Goal: Information Seeking & Learning: Check status

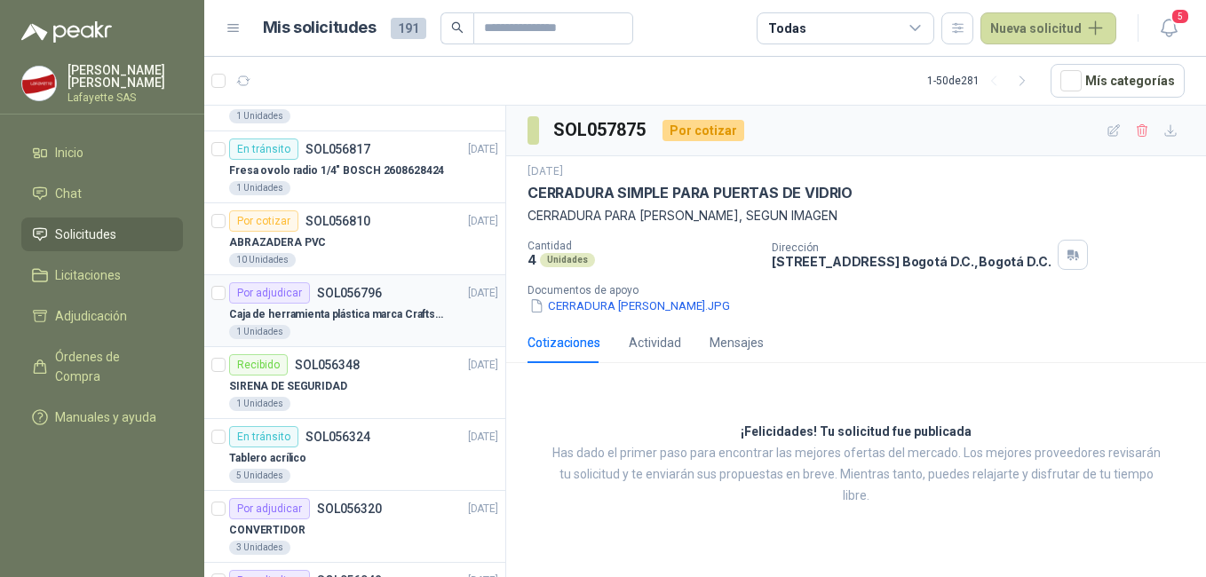
scroll to position [710, 0]
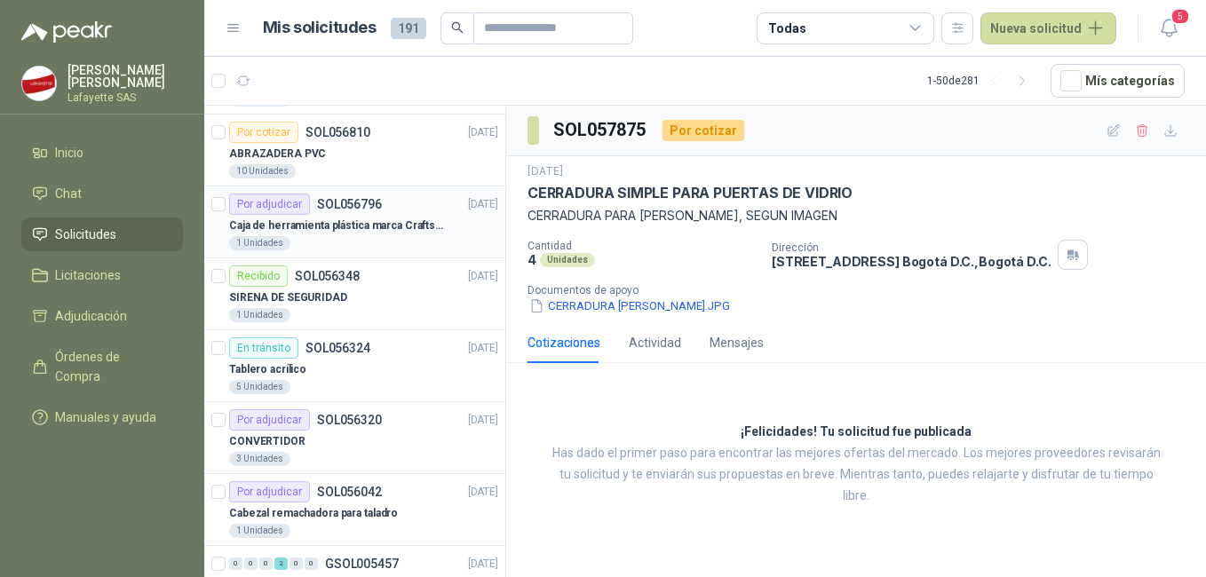
click at [356, 257] on article "Por adjudicar SOL056796 [DATE] Caja de herramienta plástica marca Craftsman de …" at bounding box center [354, 222] width 301 height 72
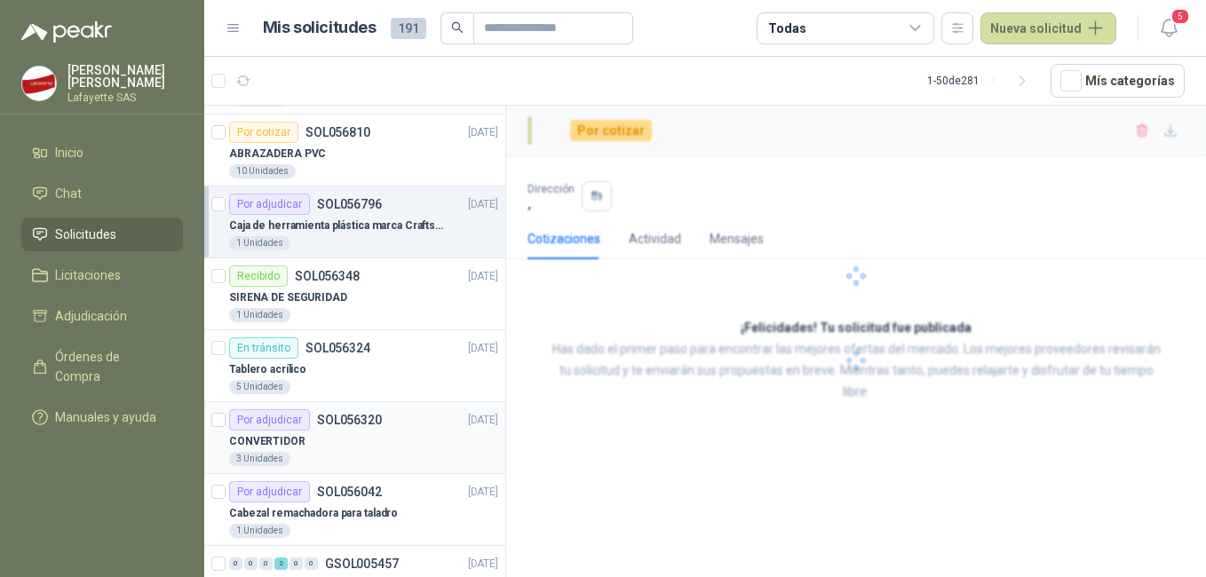
drag, startPoint x: 357, startPoint y: 495, endPoint x: 359, endPoint y: 427, distance: 67.5
click at [356, 495] on p "SOL056042" at bounding box center [349, 492] width 65 height 12
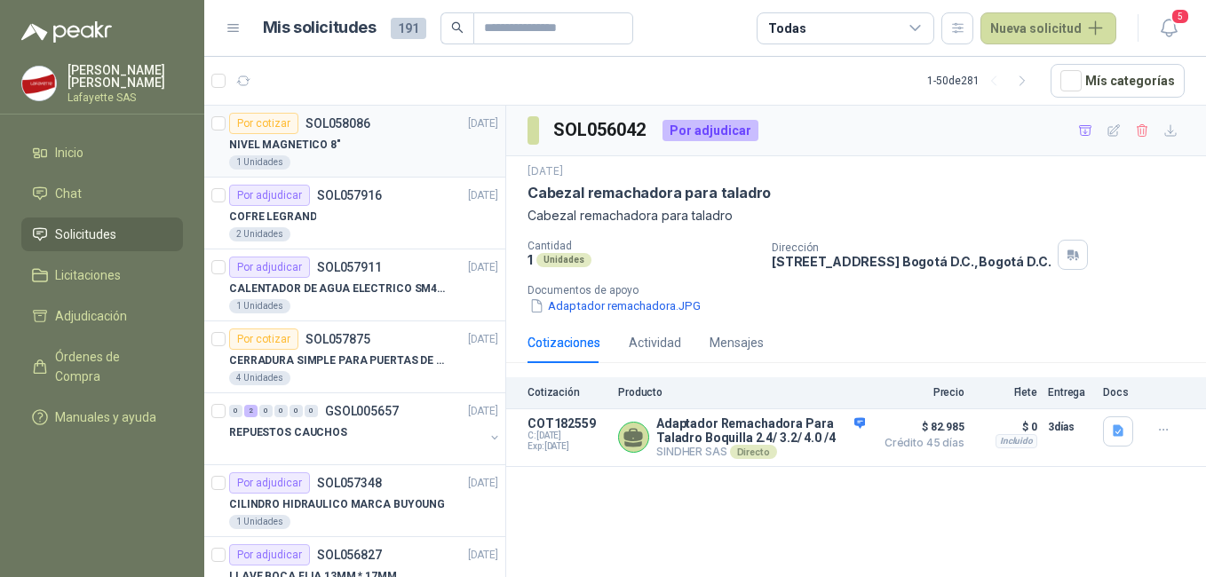
click at [363, 162] on div "1 Unidades" at bounding box center [363, 162] width 269 height 14
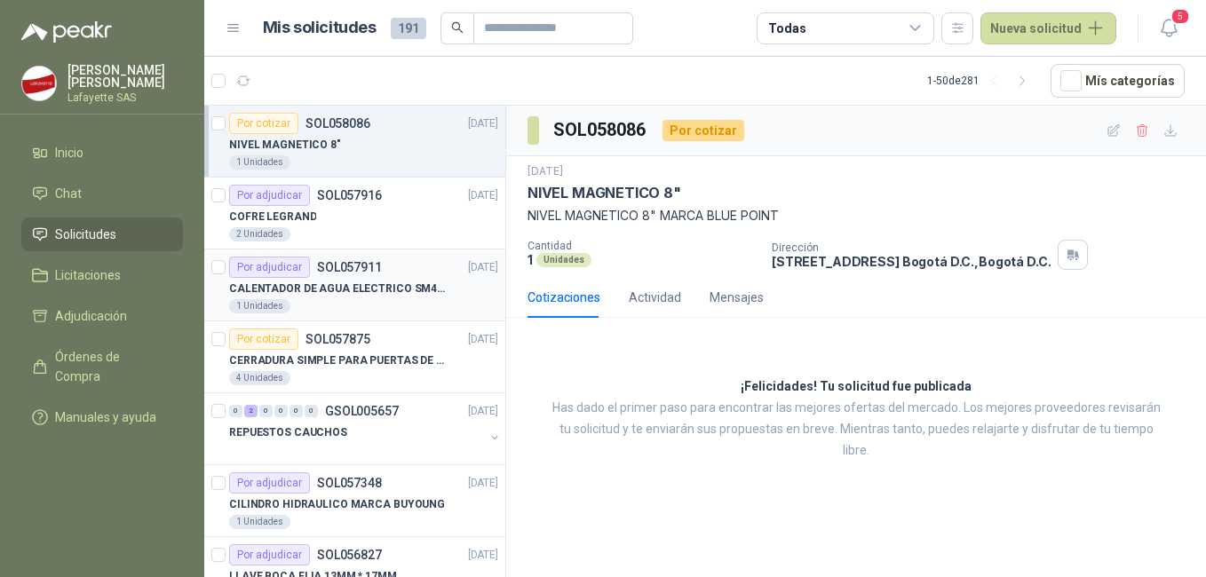
click at [367, 302] on div "1 Unidades" at bounding box center [363, 306] width 269 height 14
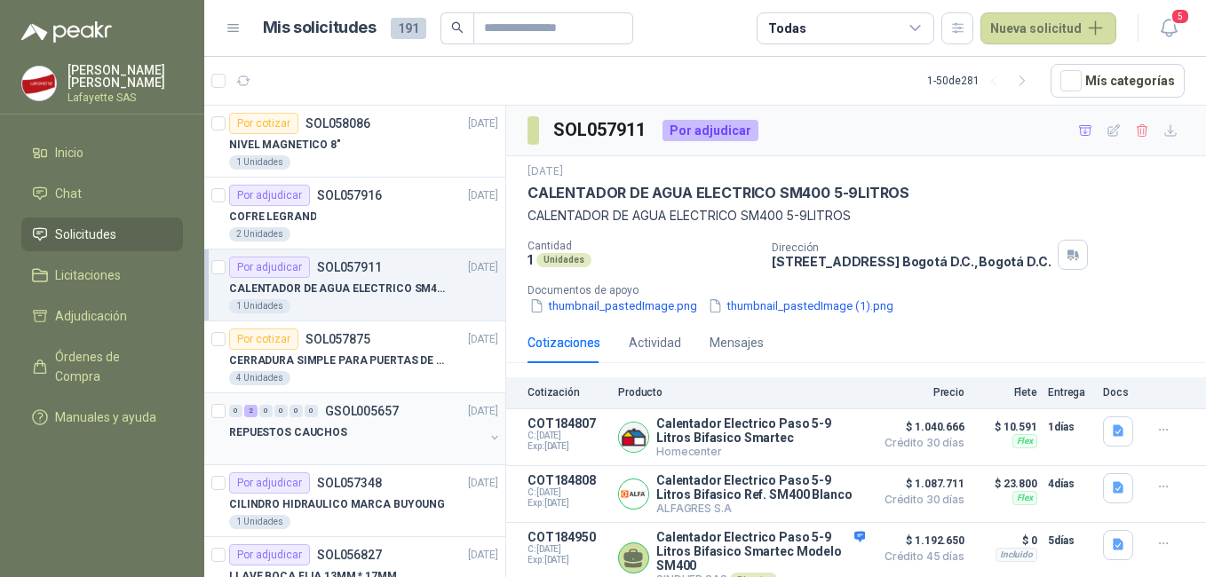
scroll to position [89, 0]
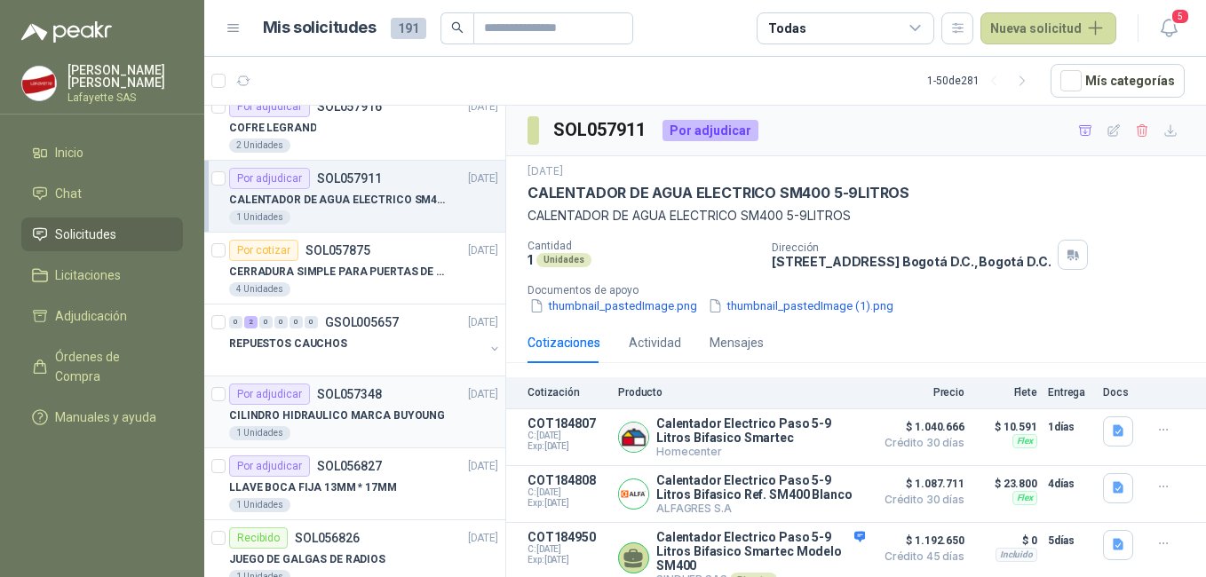
click at [385, 423] on p "CILINDRO HIDRAULICO MARCA BUYOUNG" at bounding box center [337, 416] width 216 height 17
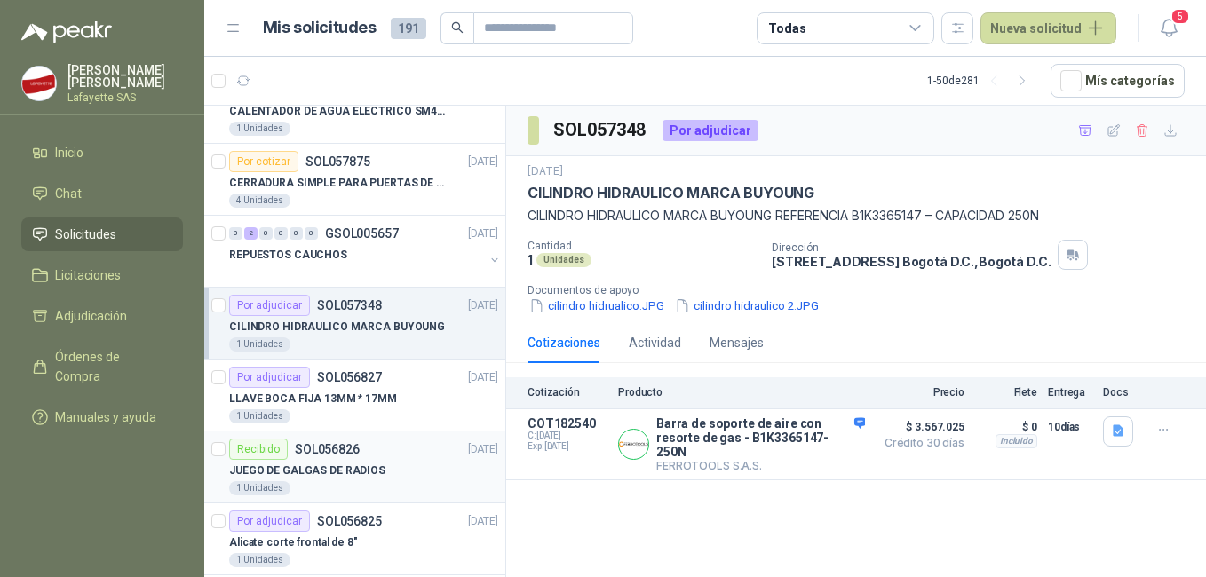
scroll to position [266, 0]
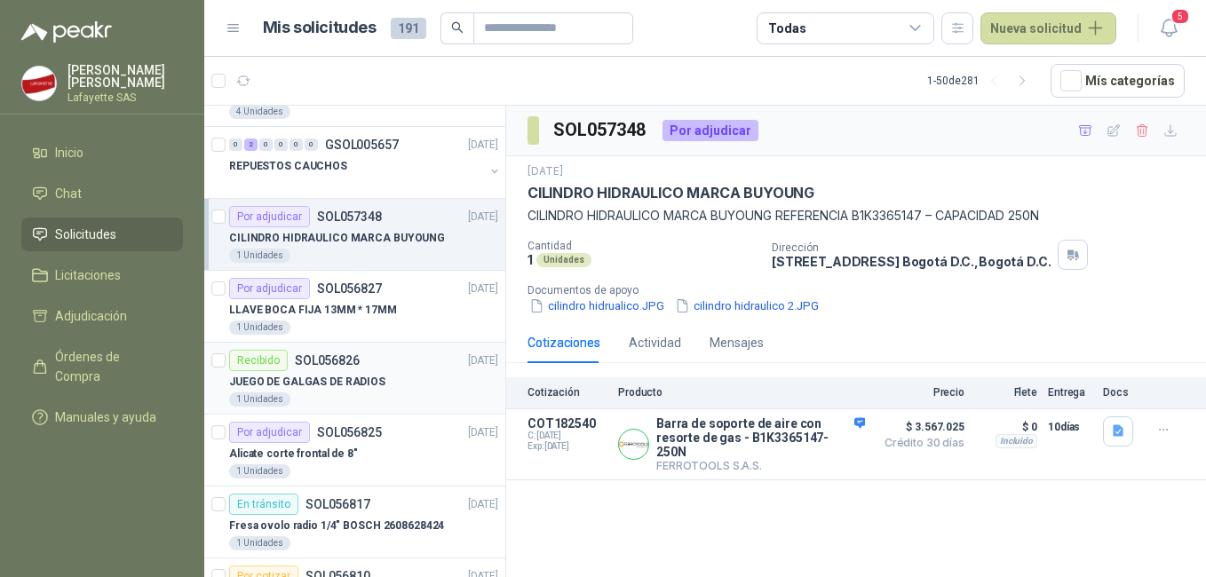
click at [345, 368] on div "Recibido SOL056826" at bounding box center [294, 360] width 131 height 21
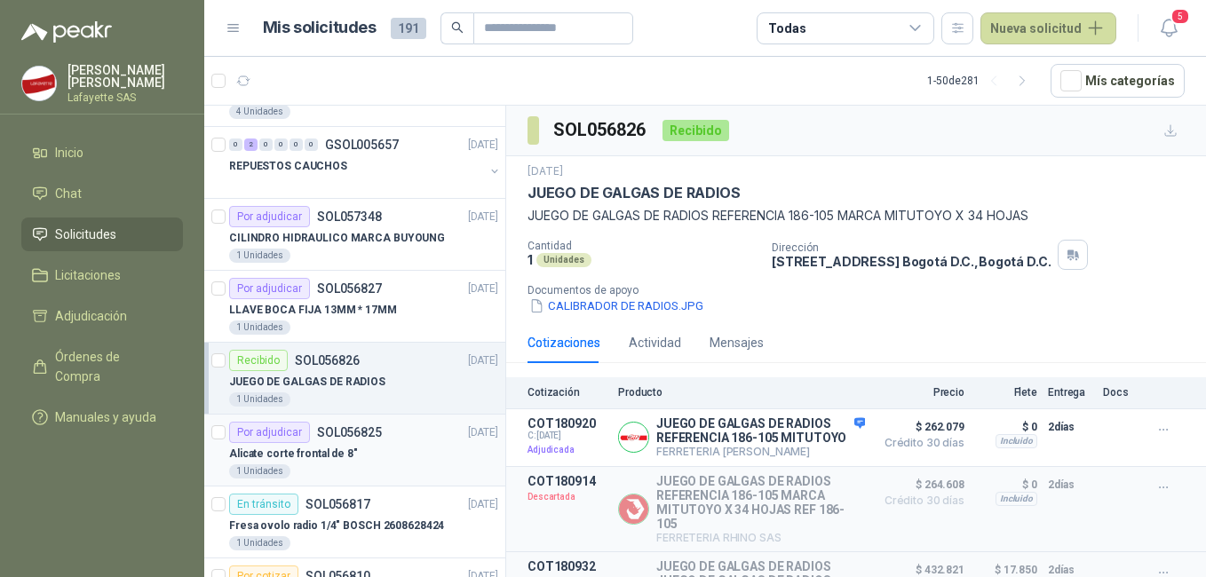
click at [351, 458] on div "Alicate corte frontal de 8"" at bounding box center [363, 453] width 269 height 21
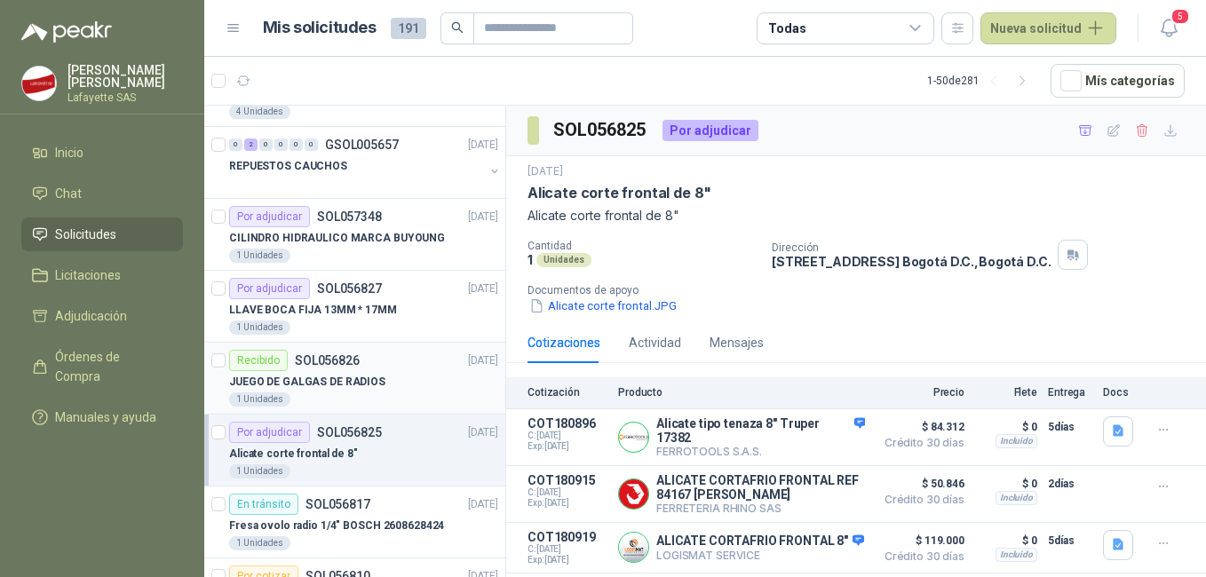
click at [342, 399] on div "1 Unidades" at bounding box center [363, 399] width 269 height 14
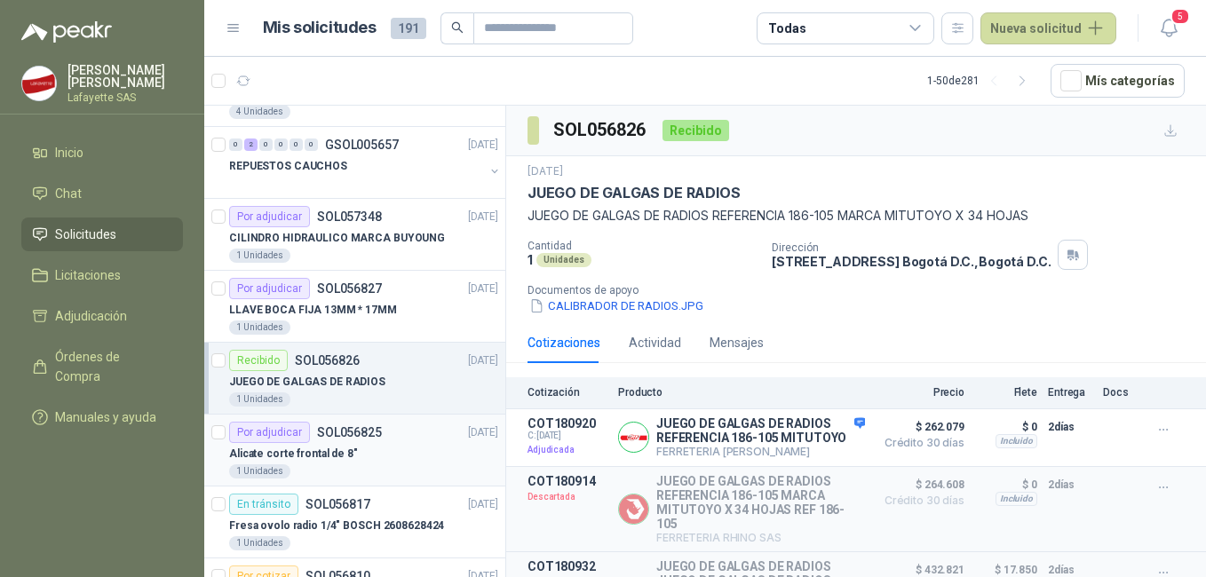
click at [367, 468] on div "1 Unidades" at bounding box center [363, 471] width 269 height 14
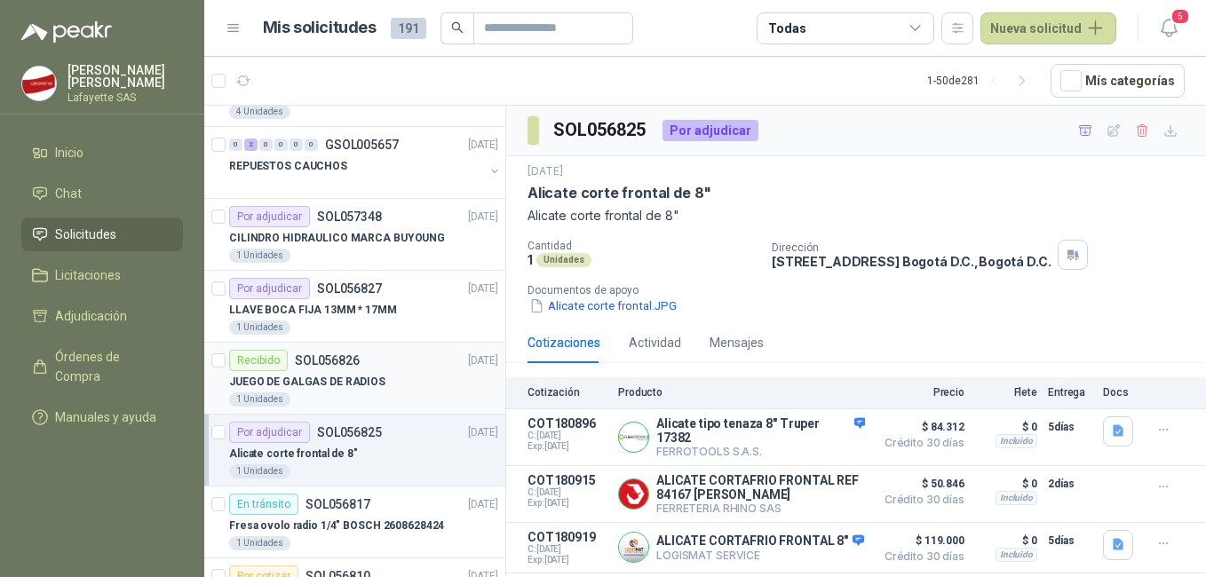
scroll to position [355, 0]
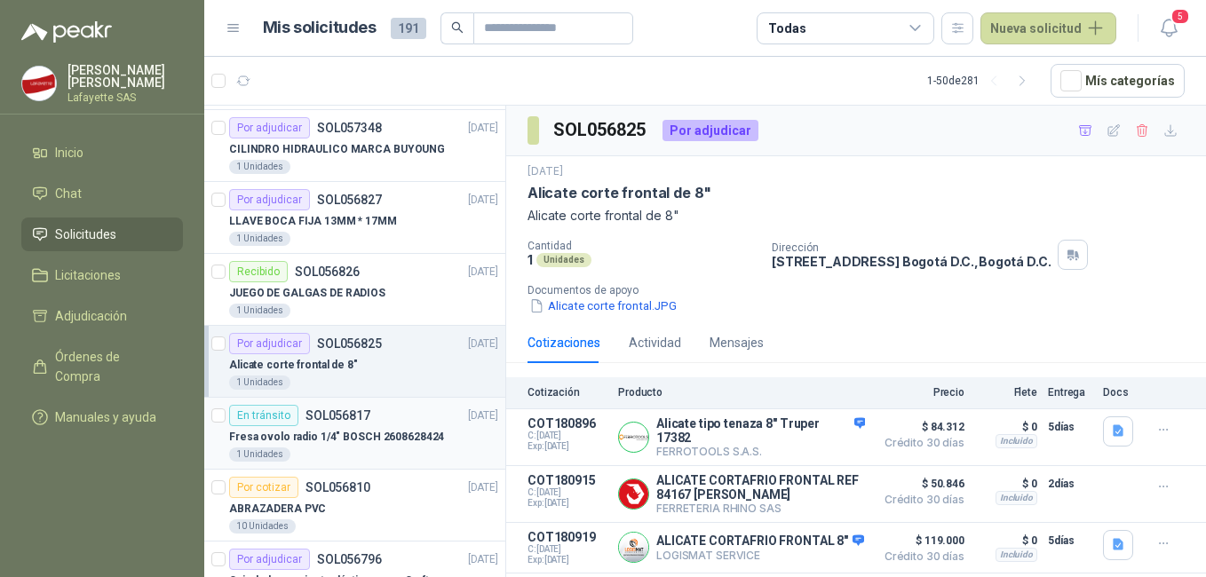
click at [352, 431] on p "Fresa ovolo radio 1/4" BOSCH 2608628424" at bounding box center [336, 437] width 215 height 17
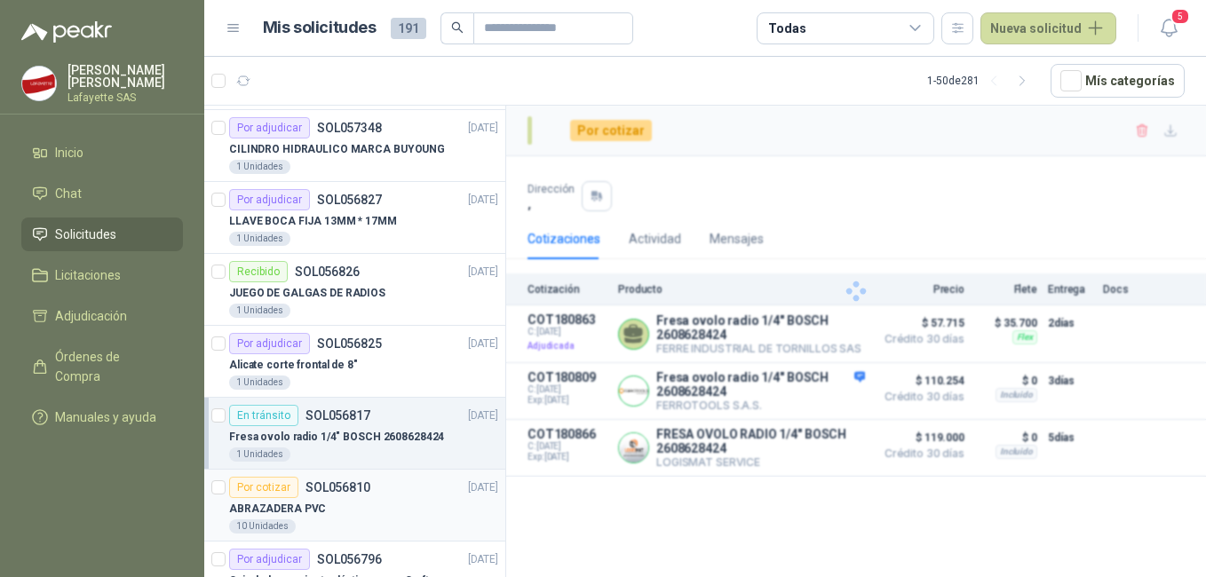
click at [380, 507] on div "ABRAZADERA PVC" at bounding box center [363, 508] width 269 height 21
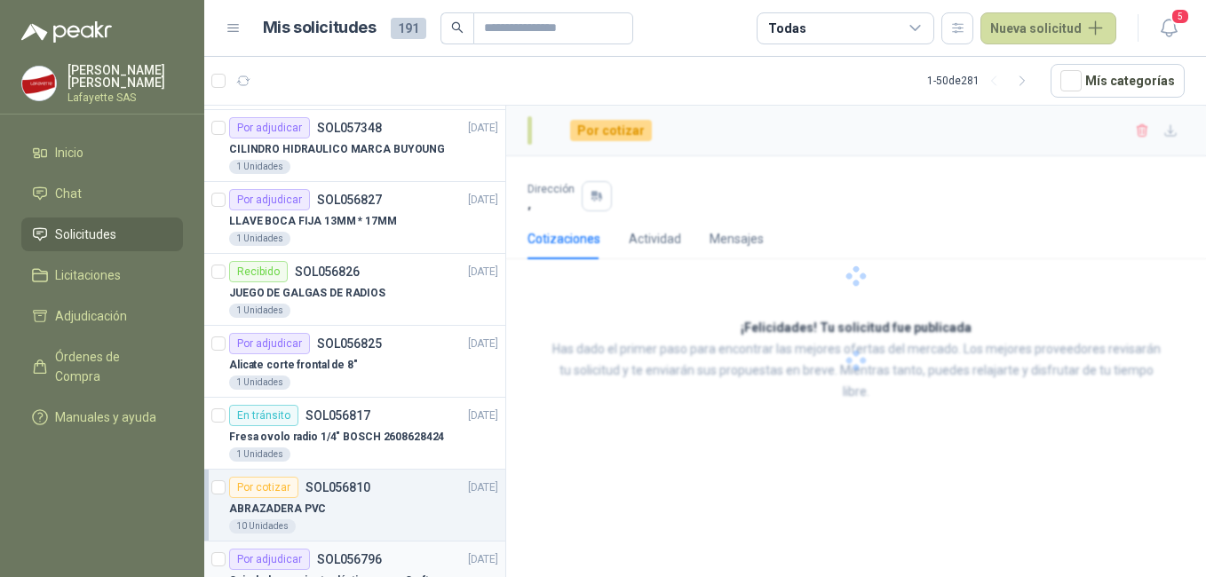
scroll to position [533, 0]
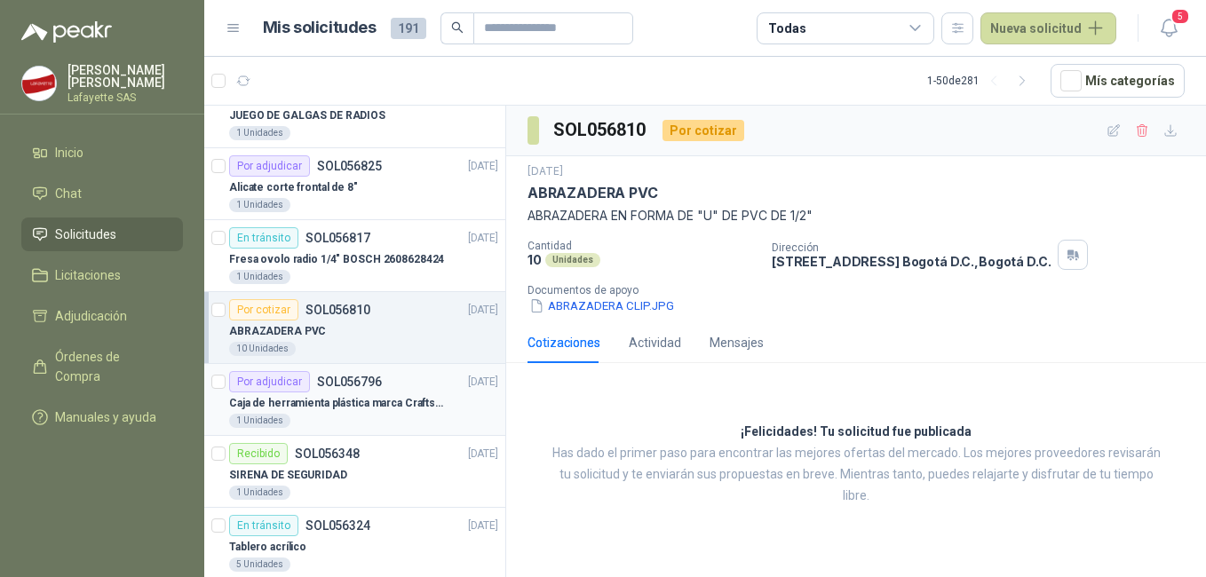
click at [354, 406] on p "Caja de herramienta plástica marca Craftsman de 26 pulgadas color rojo y nego" at bounding box center [339, 403] width 221 height 17
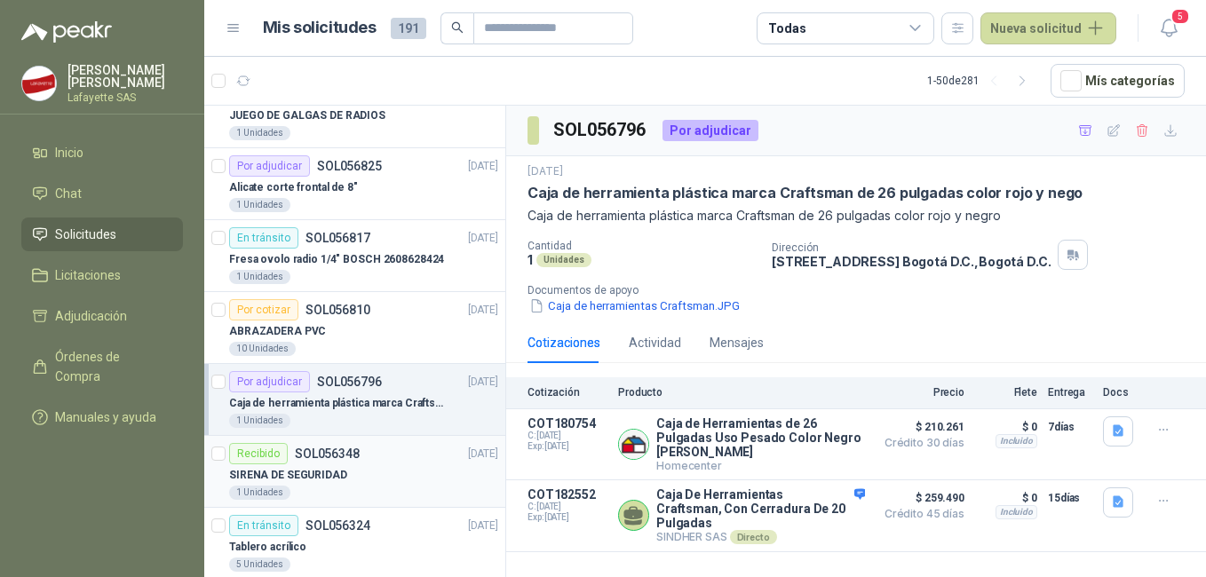
click at [366, 471] on div "SIRENA DE SEGURIDAD" at bounding box center [363, 474] width 269 height 21
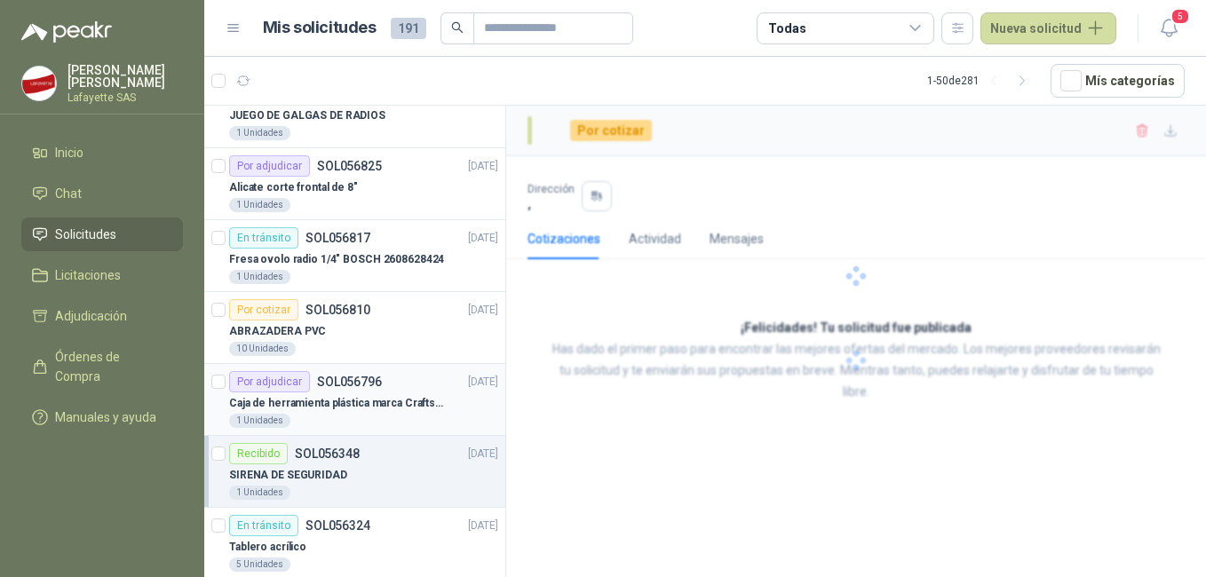
scroll to position [710, 0]
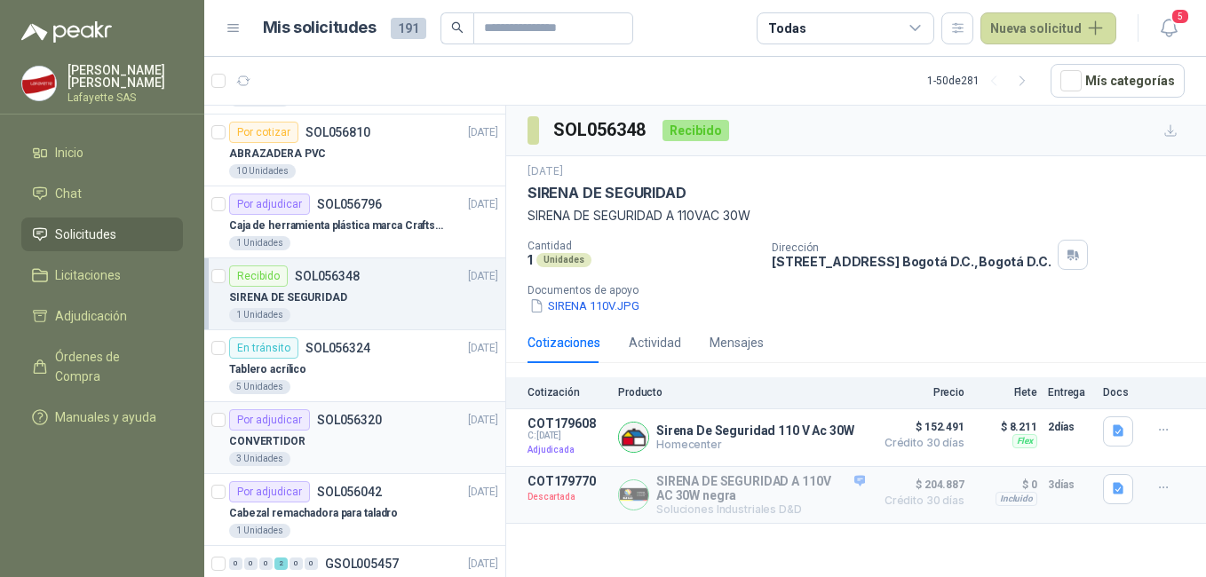
click at [359, 423] on p "SOL056320" at bounding box center [349, 420] width 65 height 12
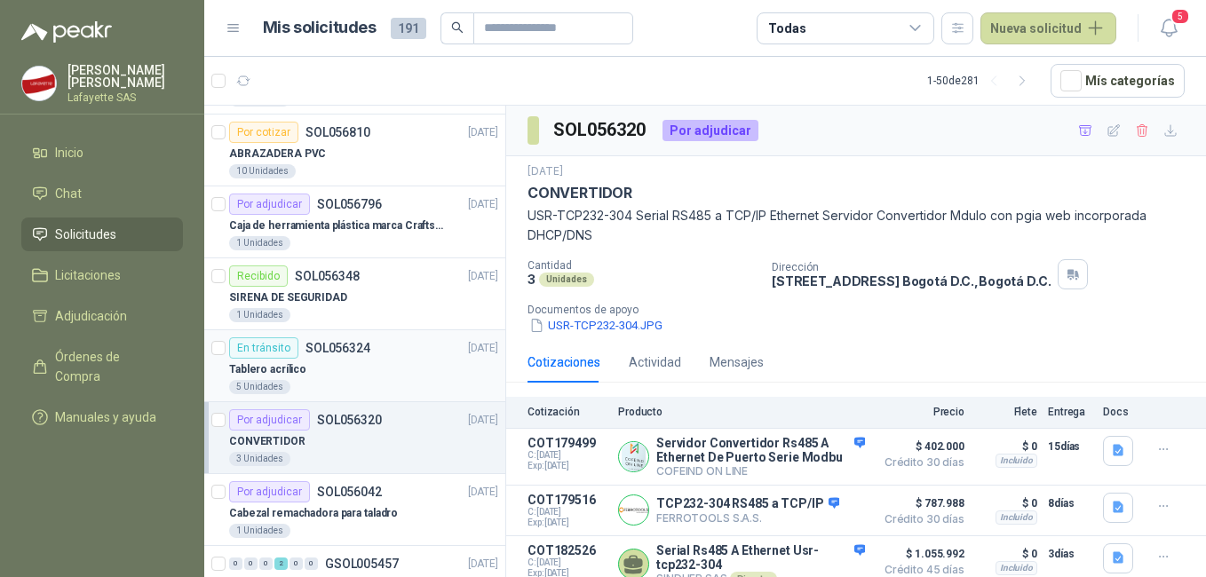
scroll to position [888, 0]
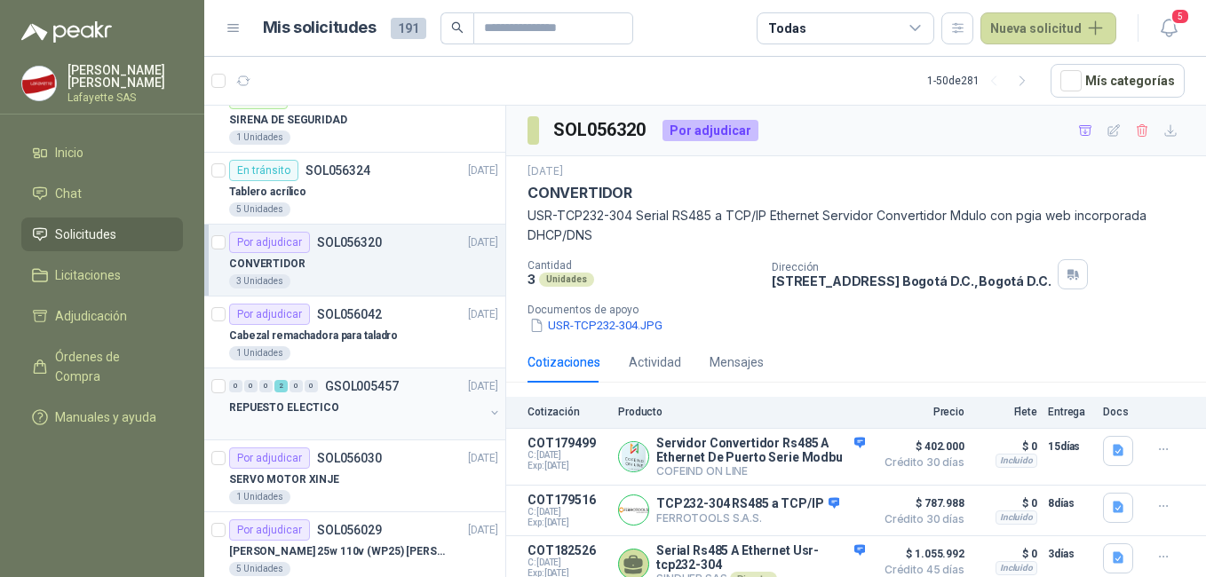
click at [355, 410] on div "REPUESTO ELECTICO" at bounding box center [356, 407] width 255 height 21
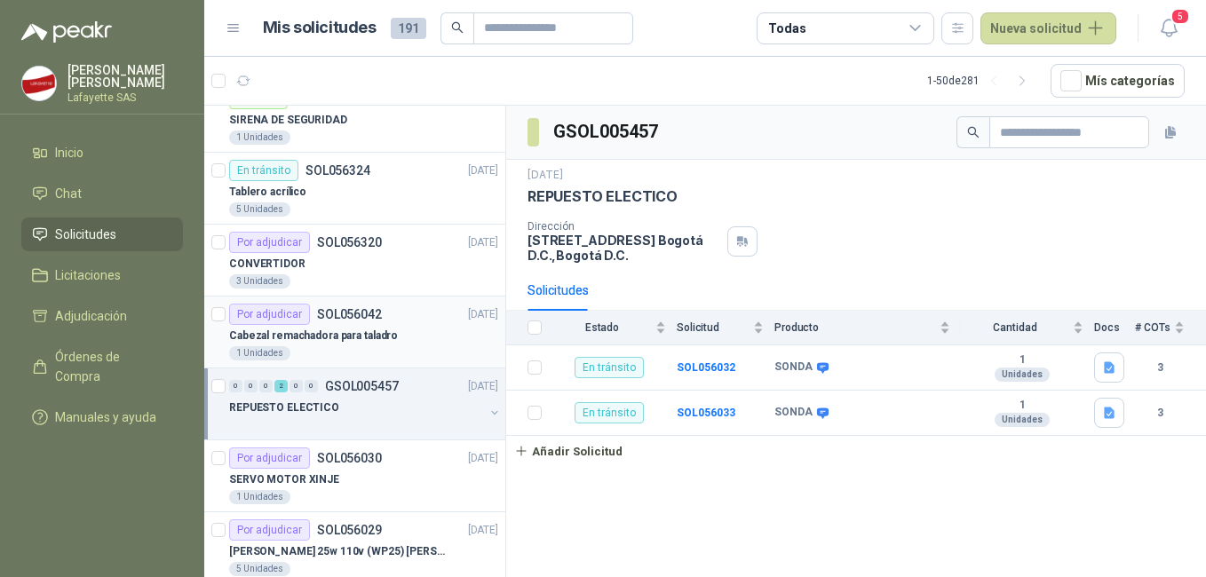
click at [358, 345] on div "Cabezal remachadora para taladro" at bounding box center [363, 335] width 269 height 21
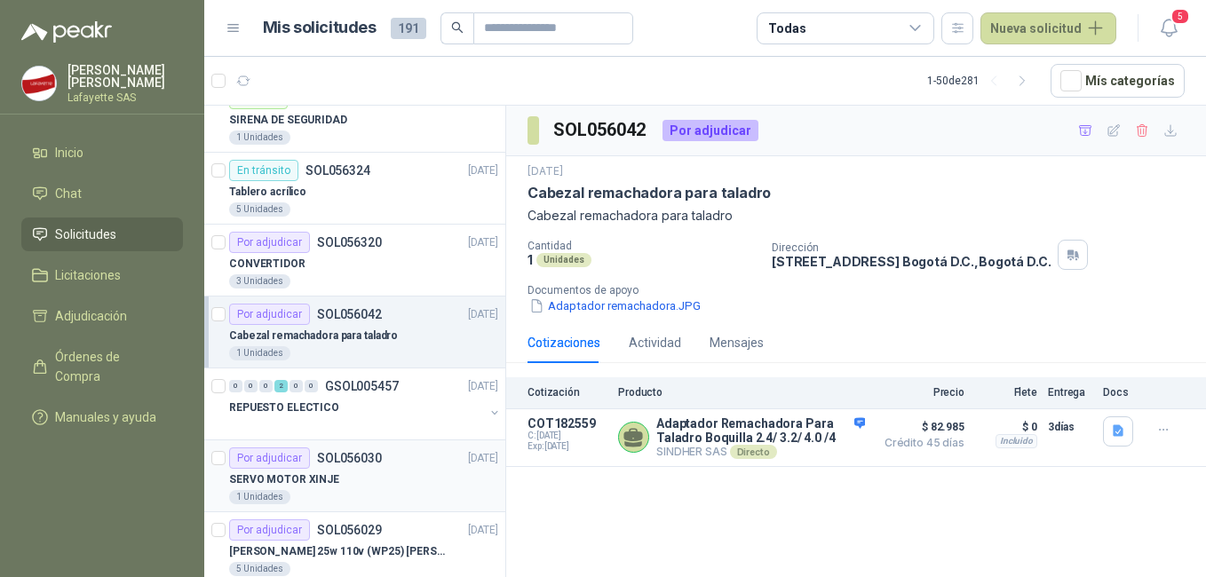
click at [380, 492] on div "1 Unidades" at bounding box center [363, 497] width 269 height 14
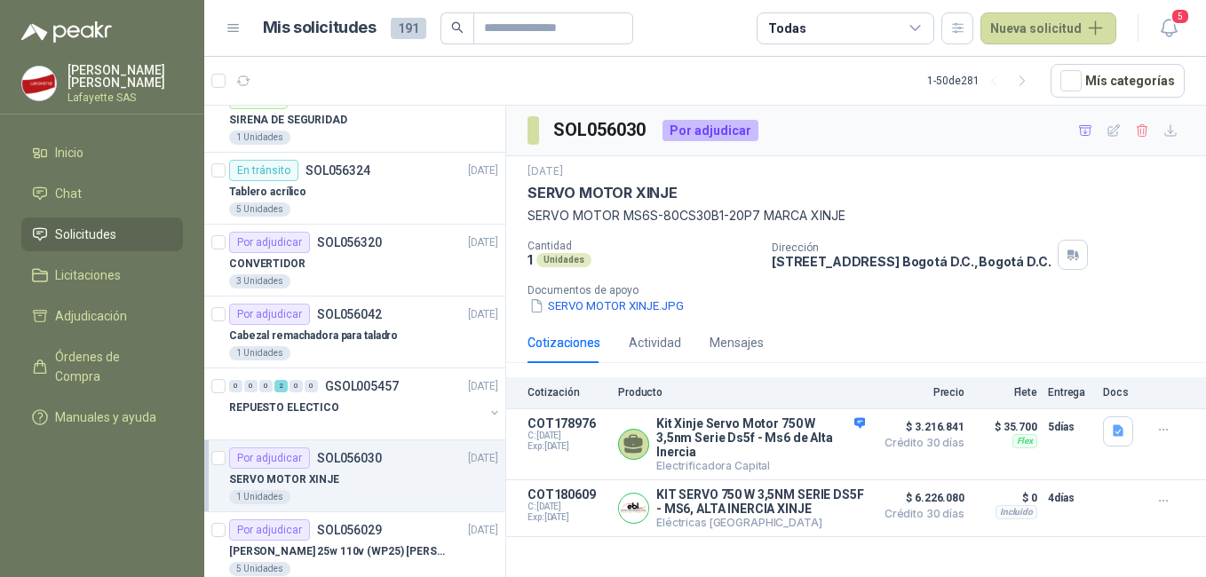
scroll to position [977, 0]
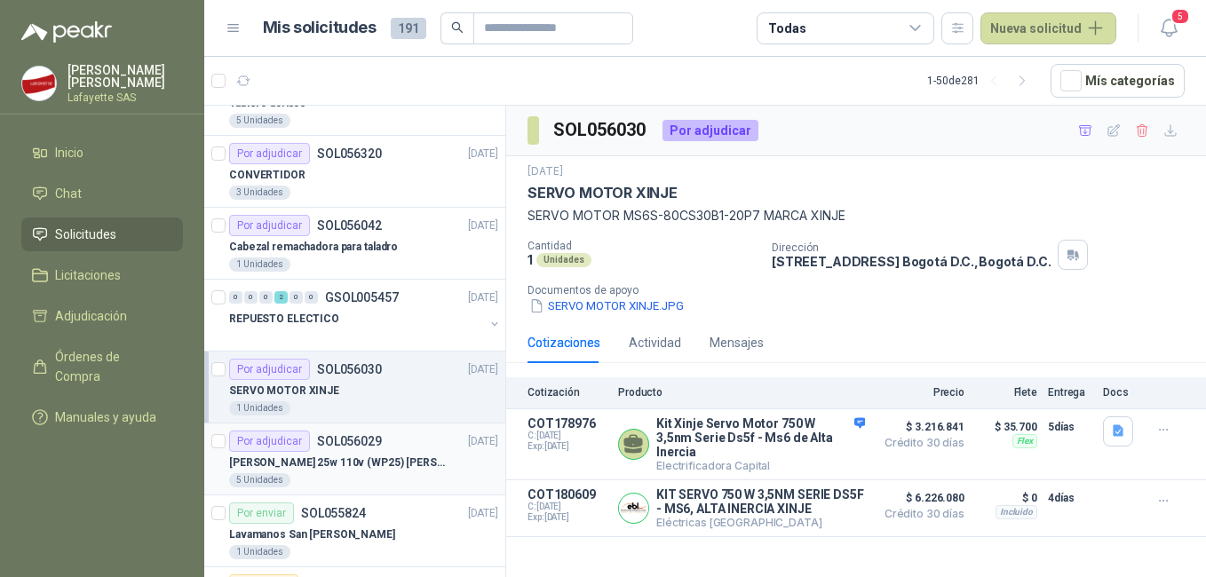
click at [344, 480] on div "5 Unidades" at bounding box center [363, 480] width 269 height 14
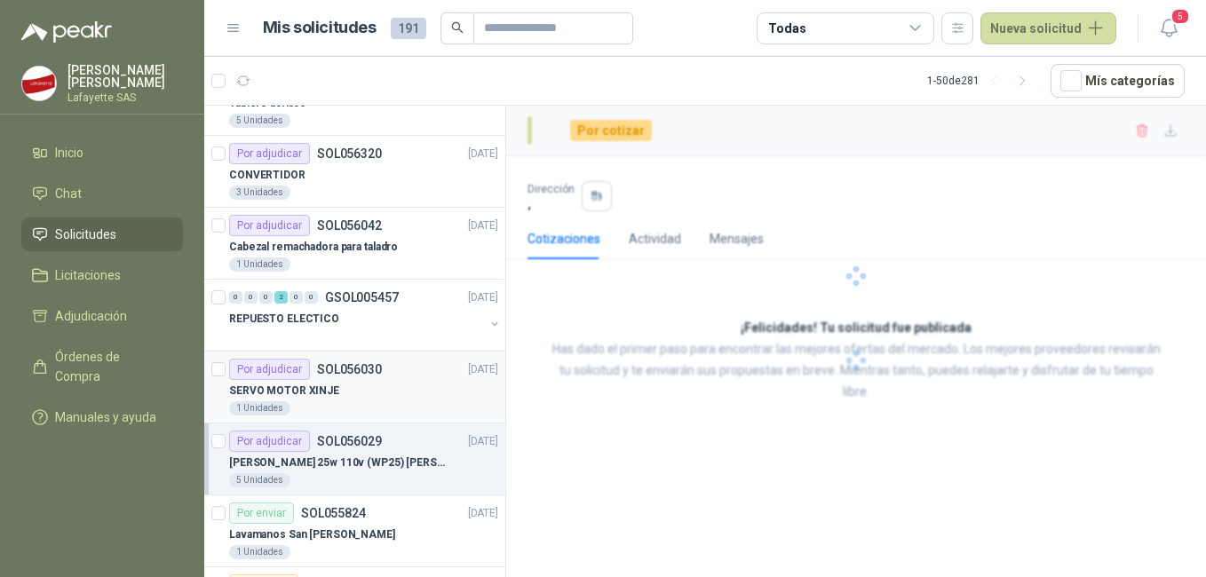
scroll to position [1065, 0]
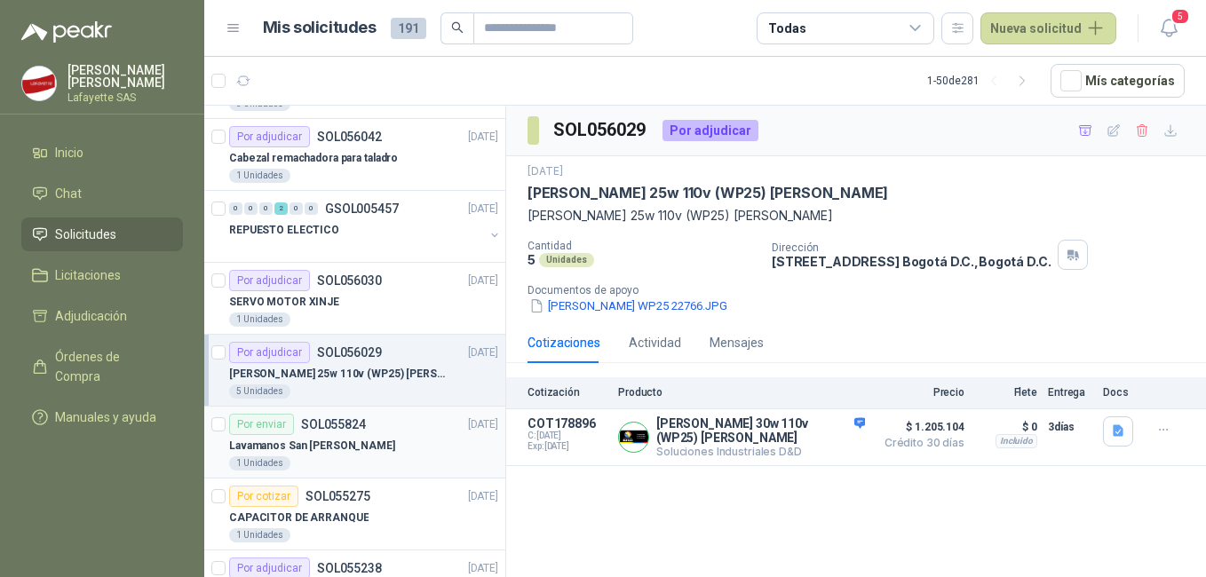
click at [351, 449] on div "Lavamanos San [PERSON_NAME]" at bounding box center [363, 445] width 269 height 21
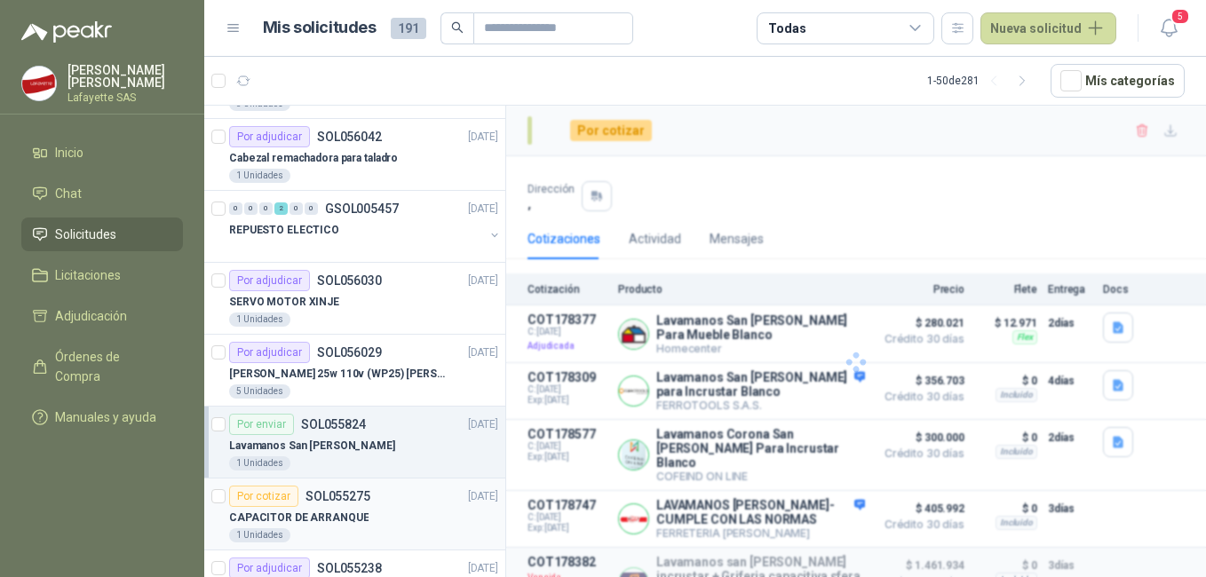
scroll to position [1065, 0]
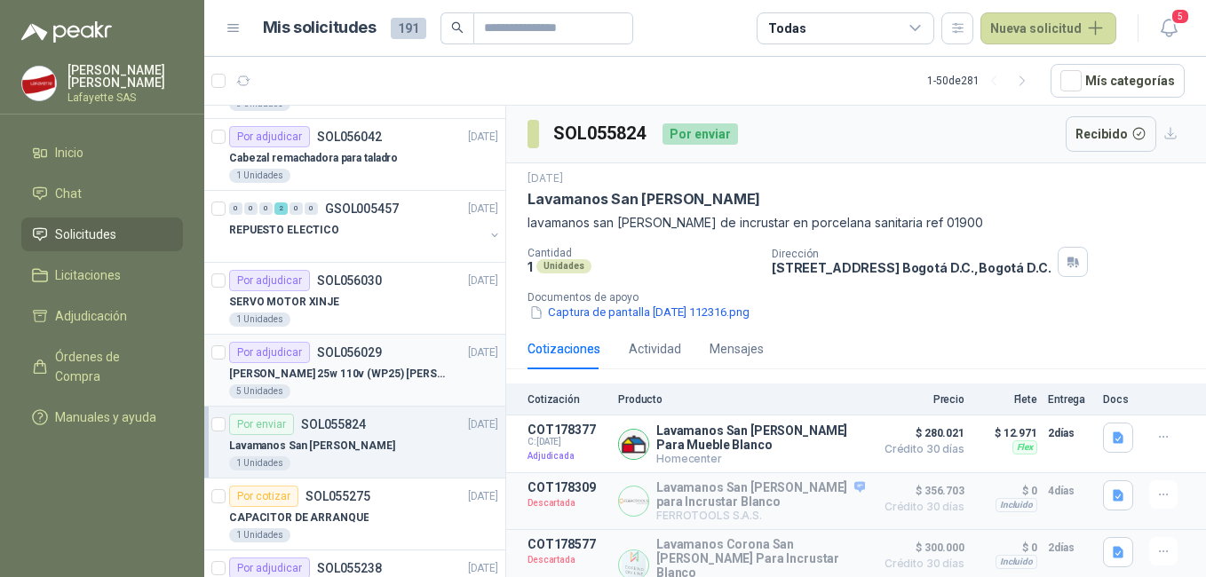
click at [345, 368] on p "[PERSON_NAME] 25w 110v (WP25) [PERSON_NAME]" at bounding box center [339, 374] width 221 height 17
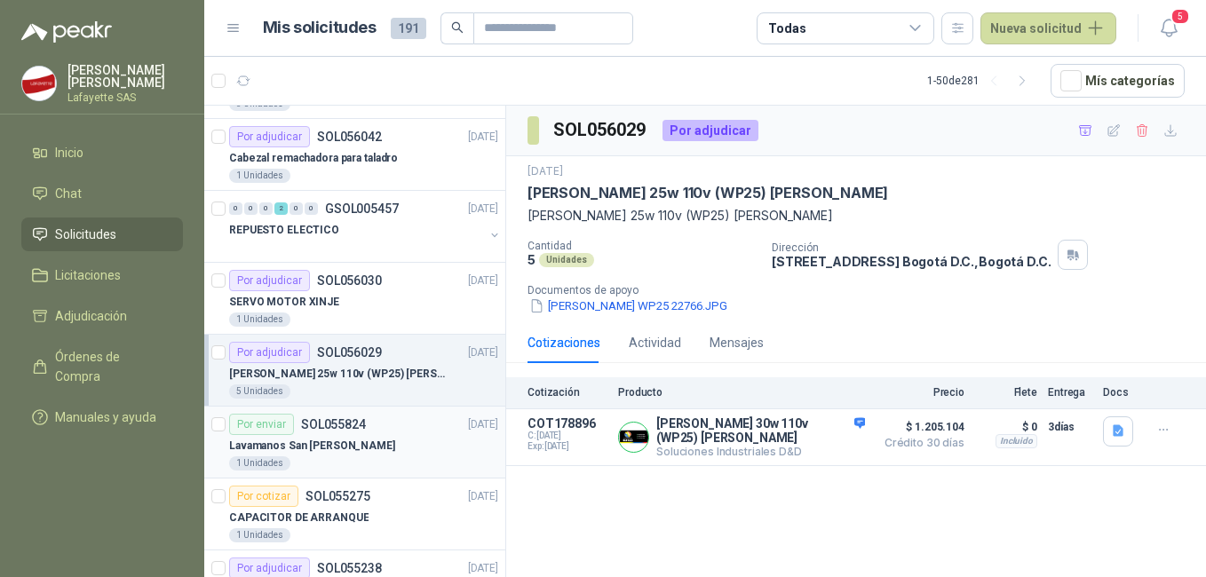
click at [377, 459] on div "1 Unidades" at bounding box center [363, 463] width 269 height 14
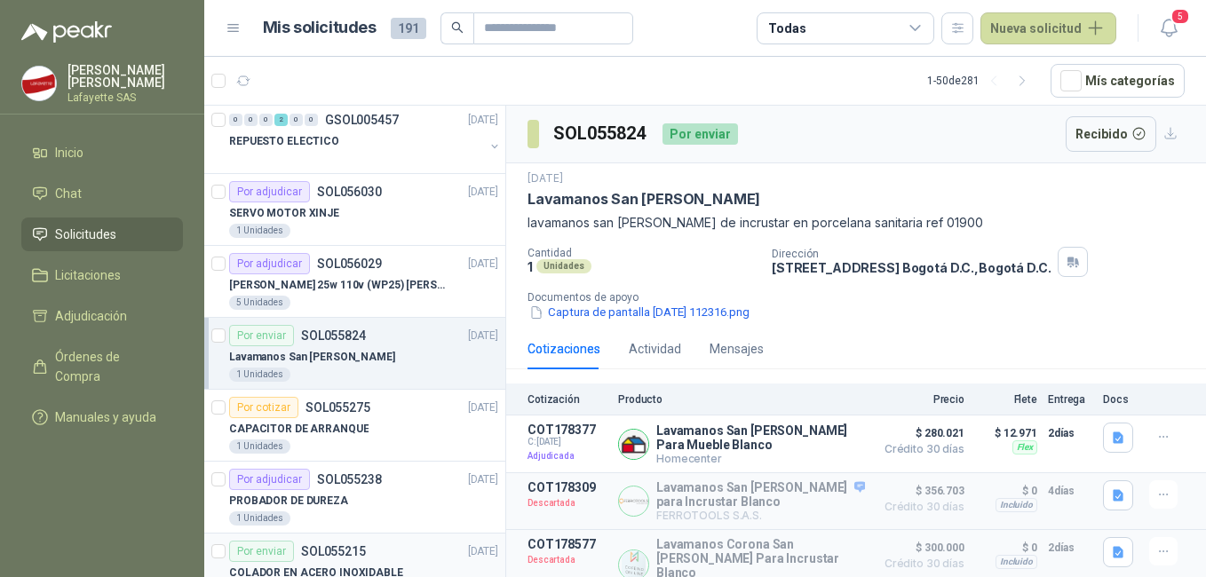
scroll to position [1243, 0]
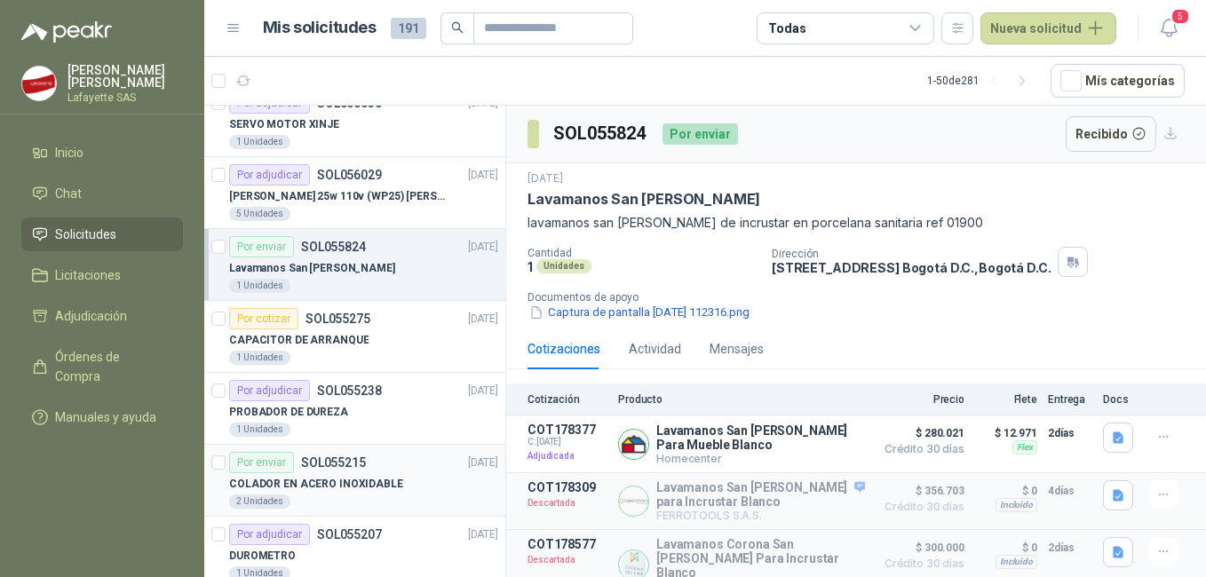
click at [362, 493] on div "COLADOR EN ACERO INOXIDABLE" at bounding box center [363, 483] width 269 height 21
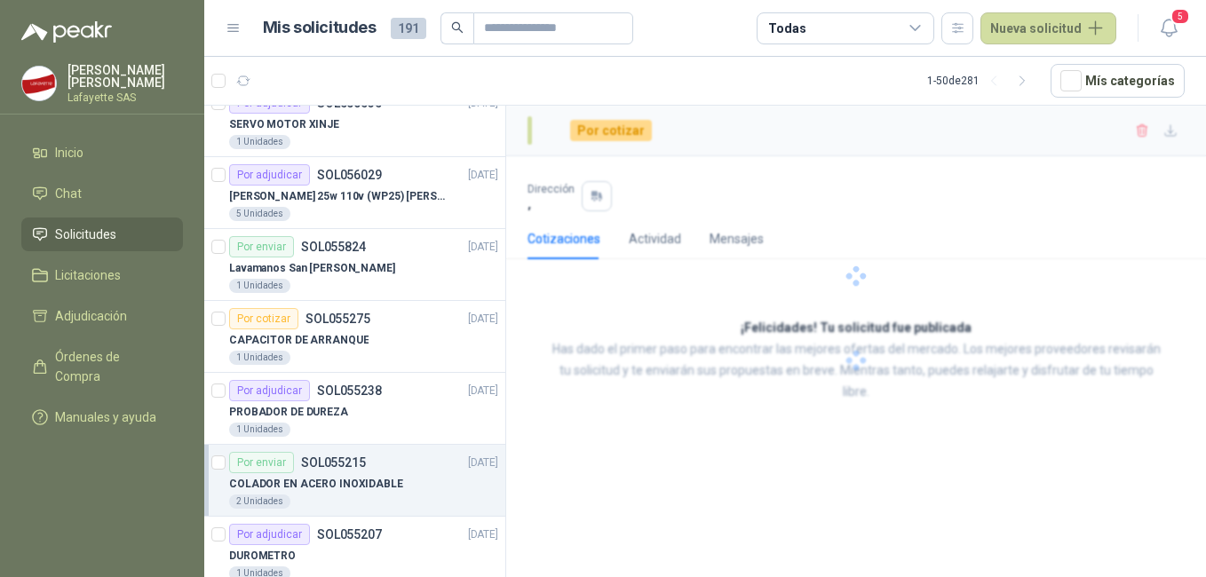
scroll to position [1421, 0]
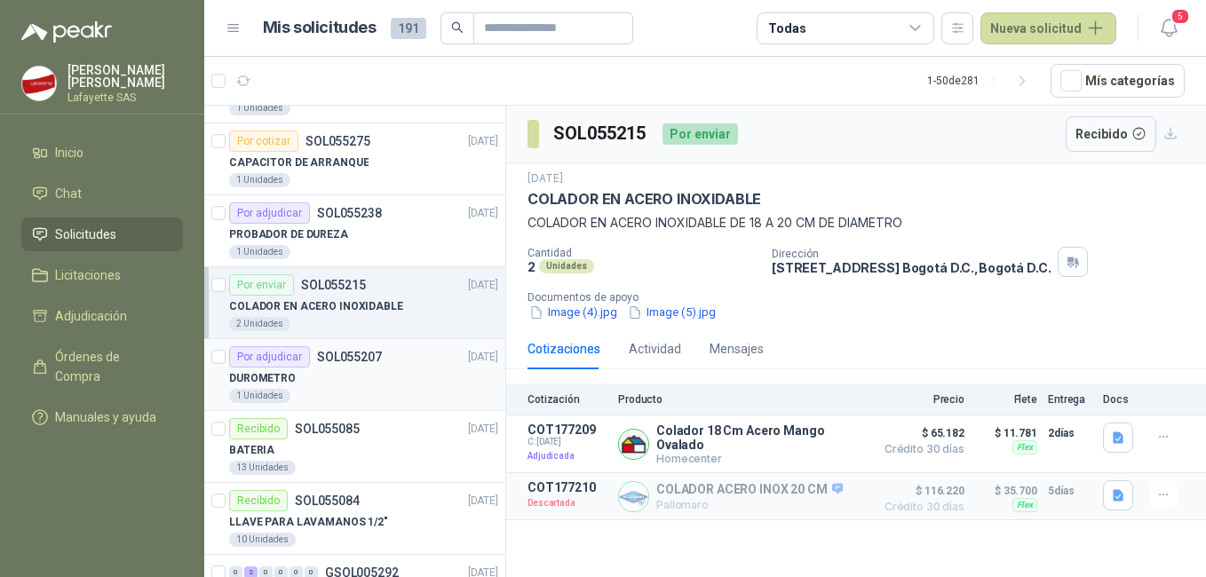
click at [360, 408] on article "Por adjudicar SOL055207 [DATE] DUROMETRO 1 Unidades" at bounding box center [354, 375] width 301 height 72
click at [371, 465] on div "13 Unidades" at bounding box center [363, 468] width 269 height 14
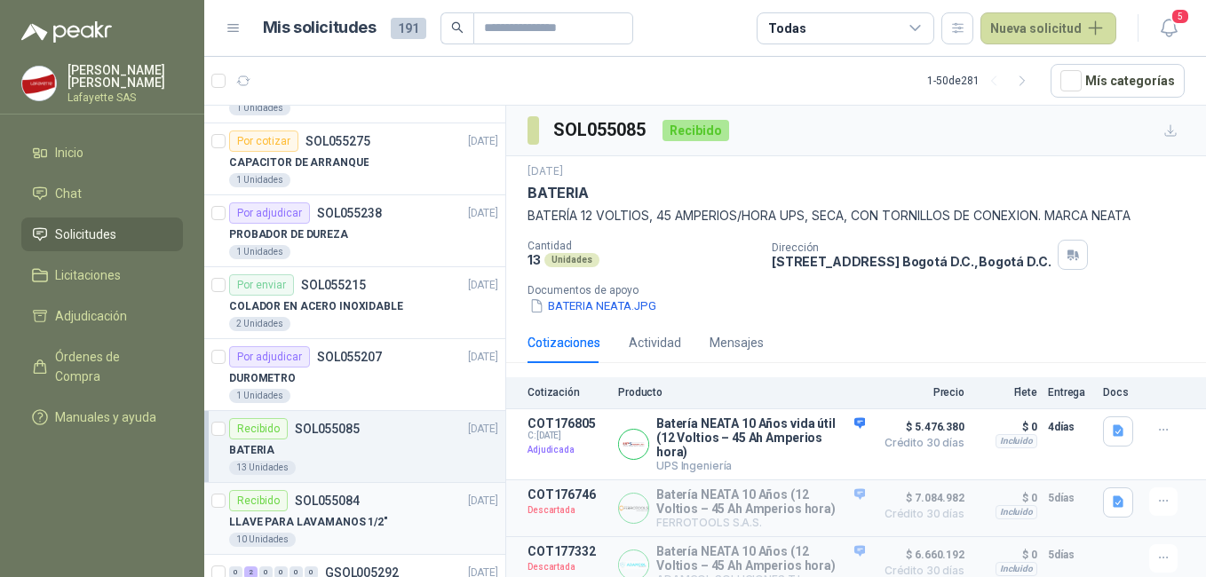
click at [367, 504] on div "Recibido SOL055084 [DATE]" at bounding box center [363, 500] width 269 height 21
